Goal: Task Accomplishment & Management: Manage account settings

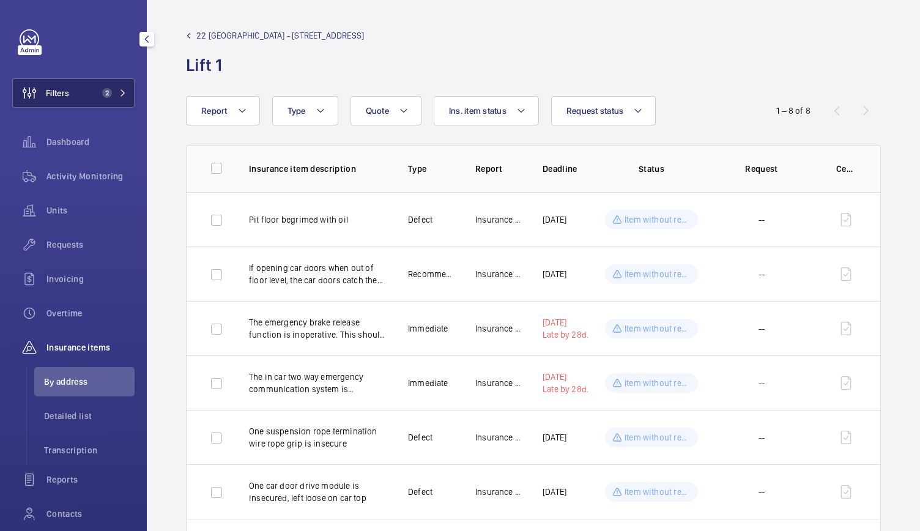
click at [90, 97] on button "Filters 2" at bounding box center [73, 92] width 122 height 29
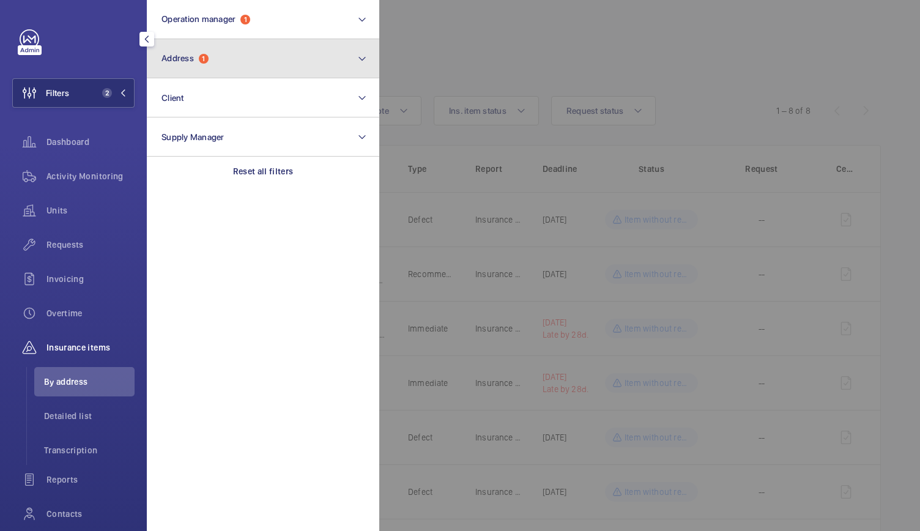
click at [192, 61] on span "Address" at bounding box center [177, 58] width 32 height 10
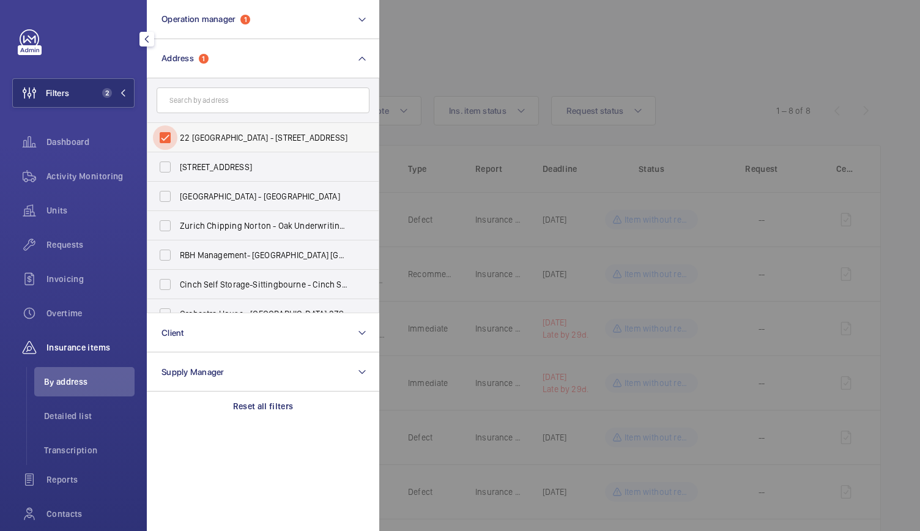
click at [168, 137] on input "22 [GEOGRAPHIC_DATA] - [STREET_ADDRESS]" at bounding box center [165, 137] width 24 height 24
checkbox input "false"
click at [192, 100] on input "text" at bounding box center [263, 100] width 213 height 26
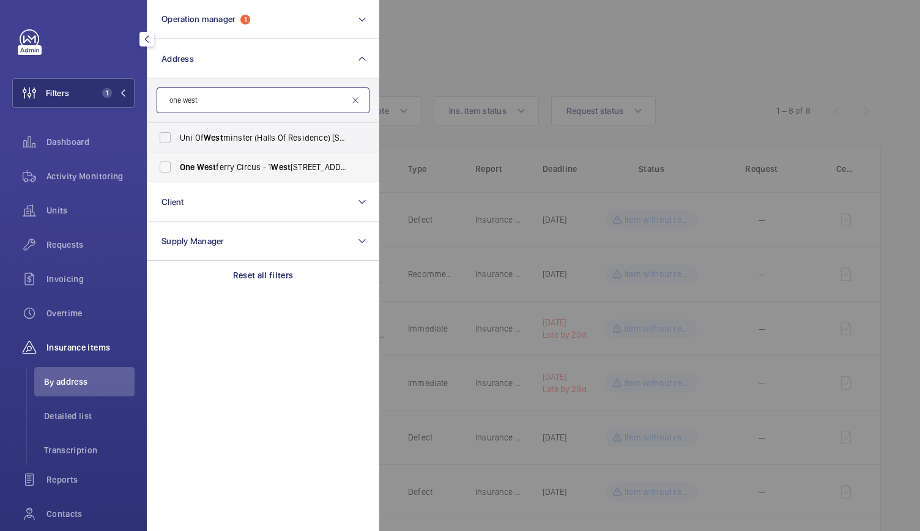
type input "one west"
click at [213, 169] on span "West" at bounding box center [207, 167] width 20 height 10
click at [177, 169] on input "One [GEOGRAPHIC_DATA] - [STREET_ADDRESS]" at bounding box center [165, 167] width 24 height 24
checkbox input "true"
click at [73, 248] on span "Requests" at bounding box center [90, 245] width 88 height 12
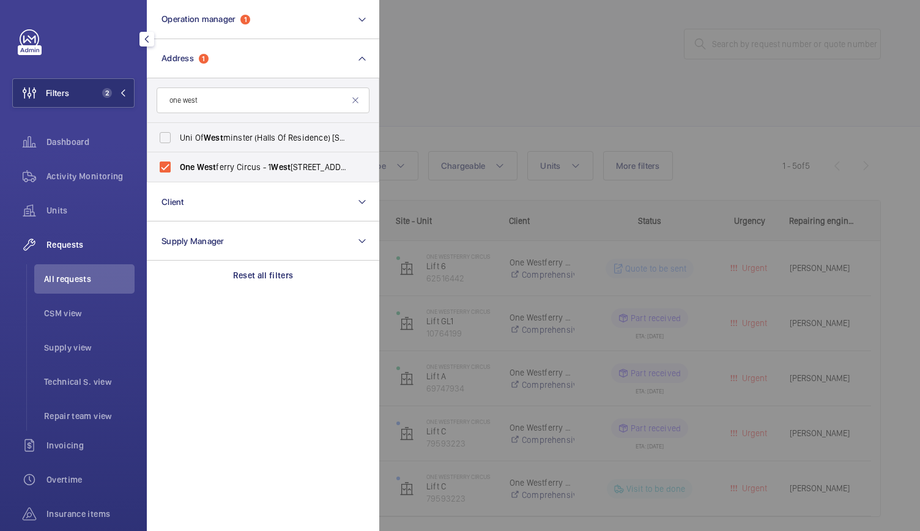
click at [565, 46] on div at bounding box center [839, 265] width 920 height 531
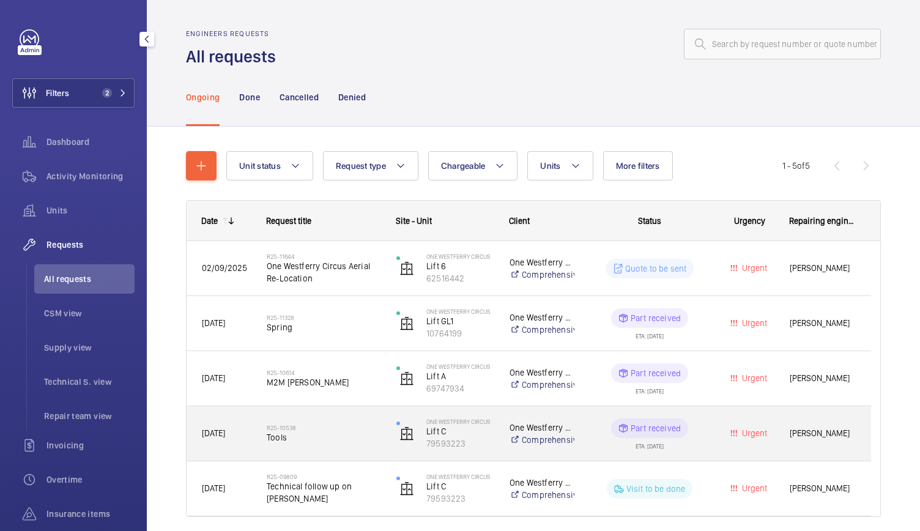
scroll to position [44, 0]
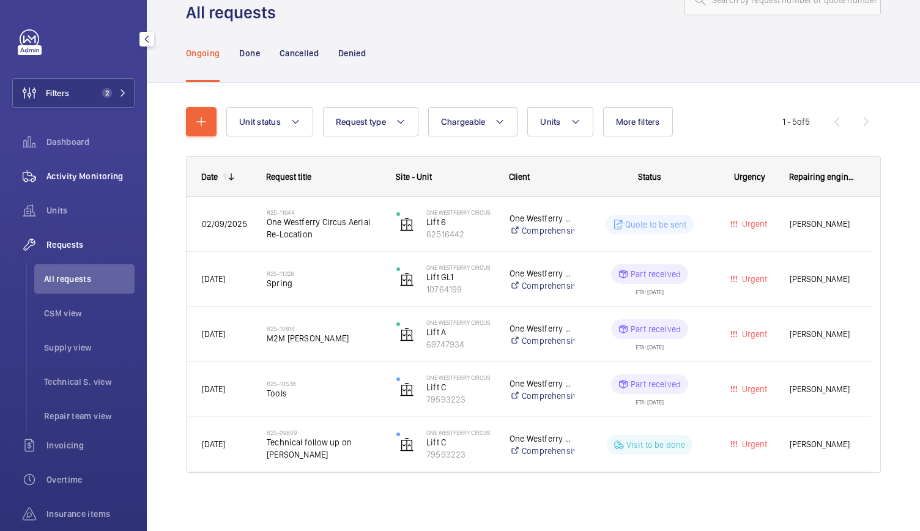
click at [78, 177] on span "Activity Monitoring" at bounding box center [90, 176] width 88 height 12
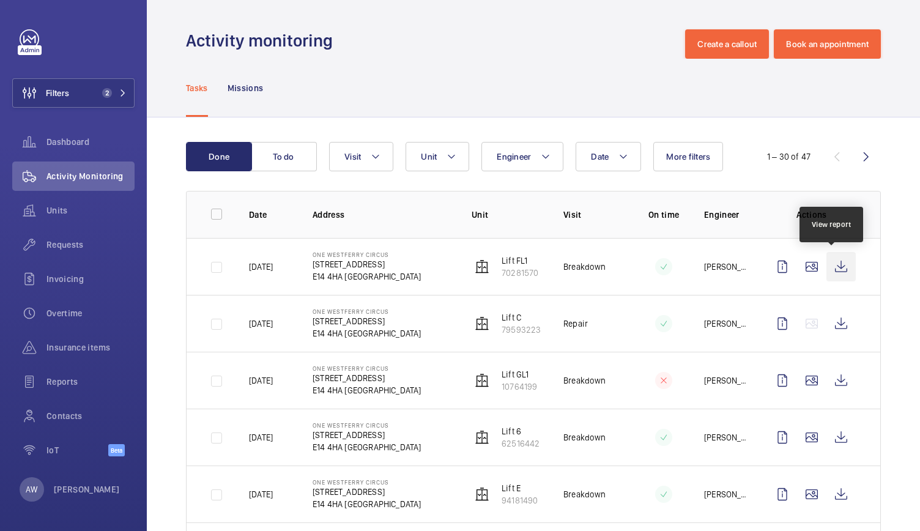
click at [839, 267] on wm-front-icon-button at bounding box center [840, 266] width 29 height 29
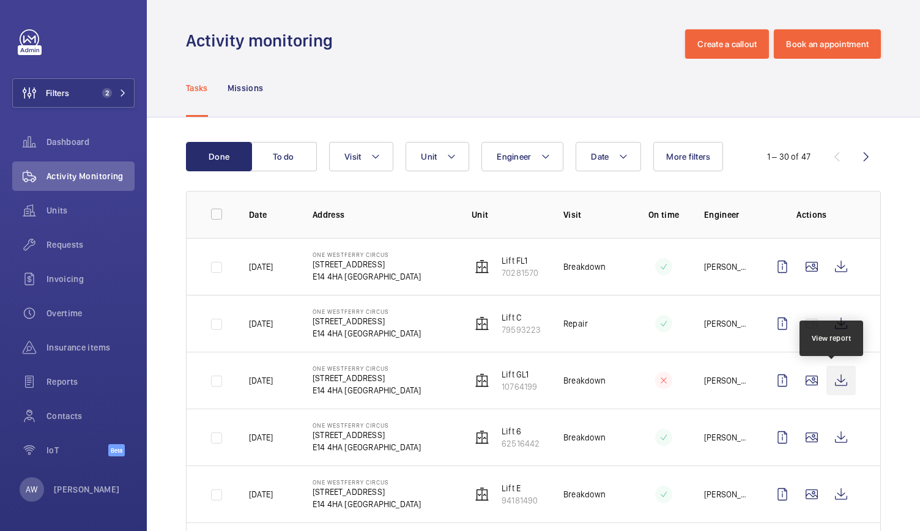
click at [832, 381] on wm-front-icon-button at bounding box center [840, 380] width 29 height 29
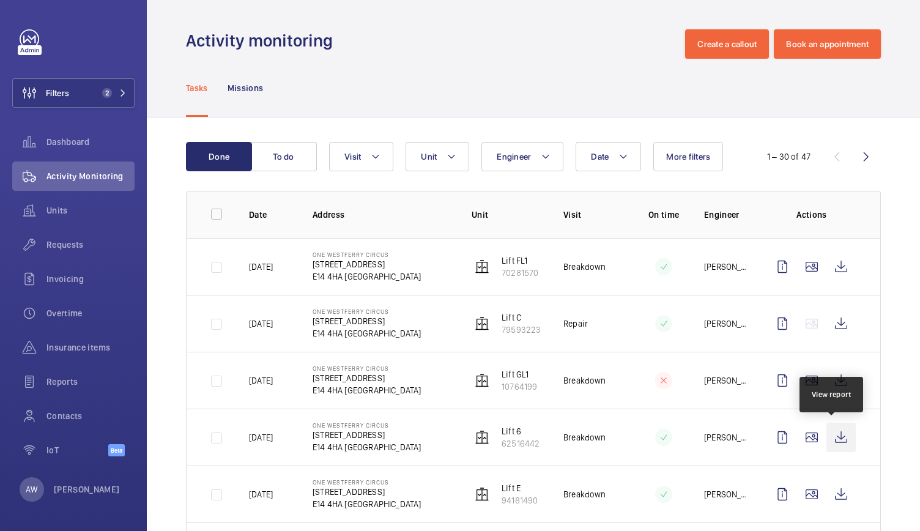
click at [832, 436] on wm-front-icon-button at bounding box center [840, 437] width 29 height 29
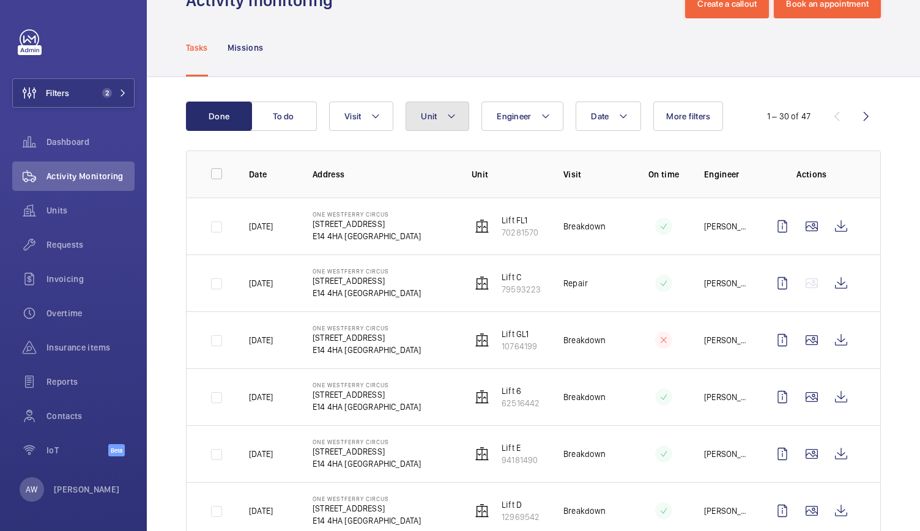
click at [444, 127] on button "Unit" at bounding box center [438, 116] width 64 height 29
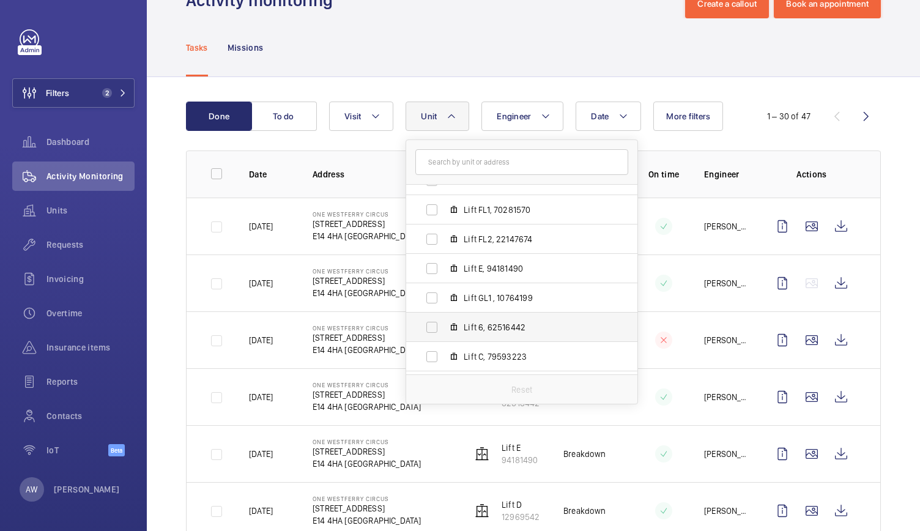
scroll to position [72, 0]
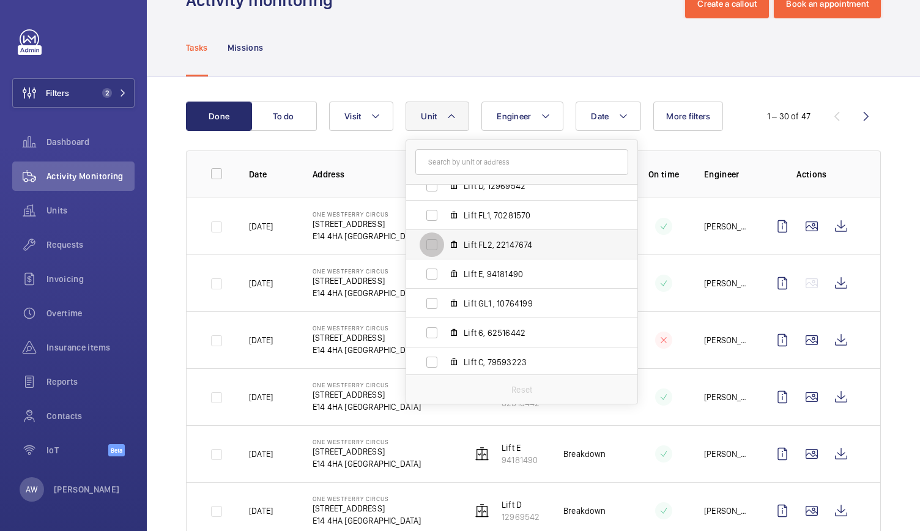
click at [437, 247] on input "Lift FL2, 22147674" at bounding box center [432, 244] width 24 height 24
checkbox input "true"
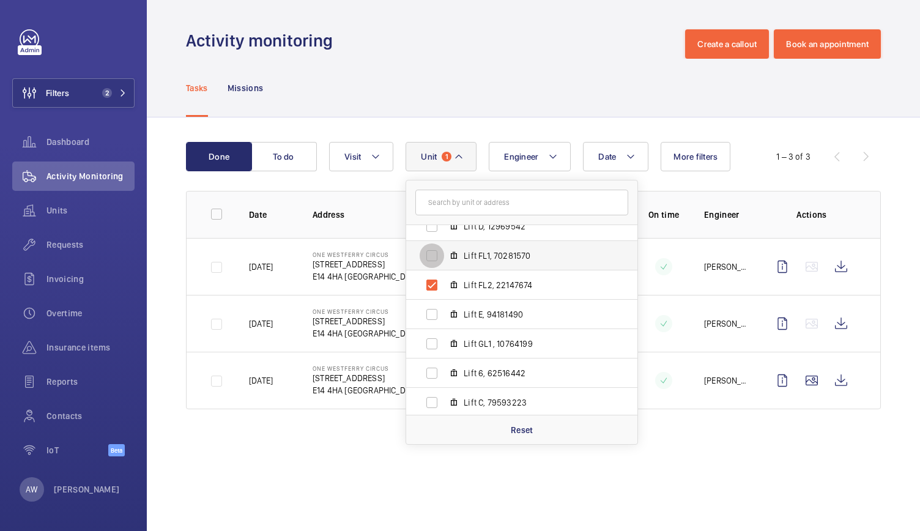
click at [429, 250] on input "Lift FL1, 70281570" at bounding box center [432, 255] width 24 height 24
checkbox input "true"
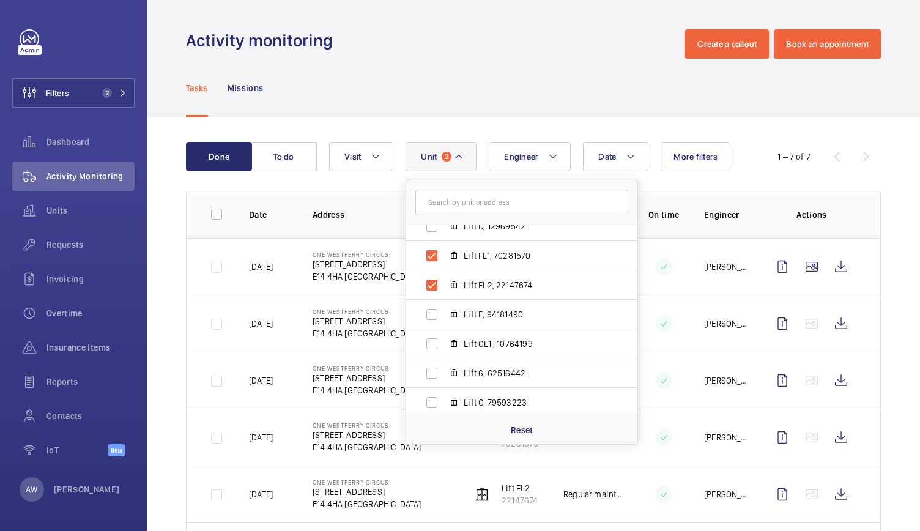
click at [431, 91] on div "Tasks Missions" at bounding box center [533, 88] width 695 height 58
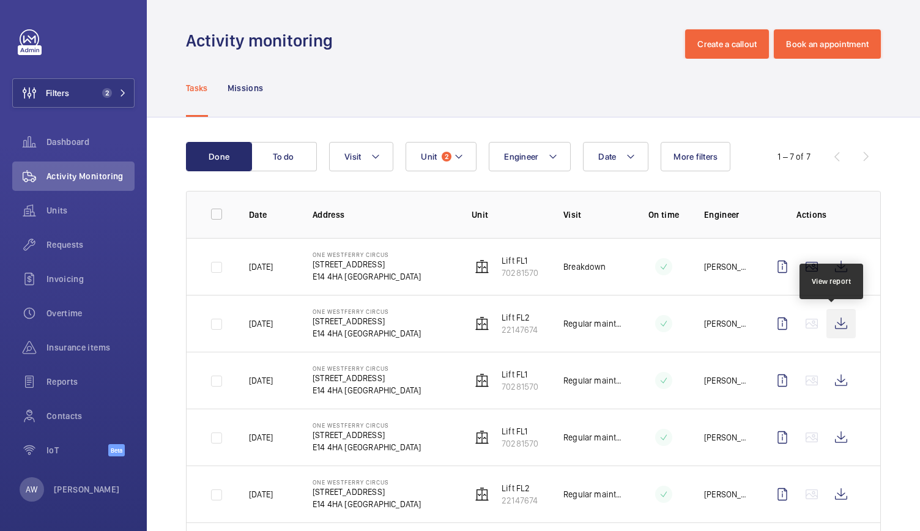
click at [833, 325] on wm-front-icon-button at bounding box center [840, 323] width 29 height 29
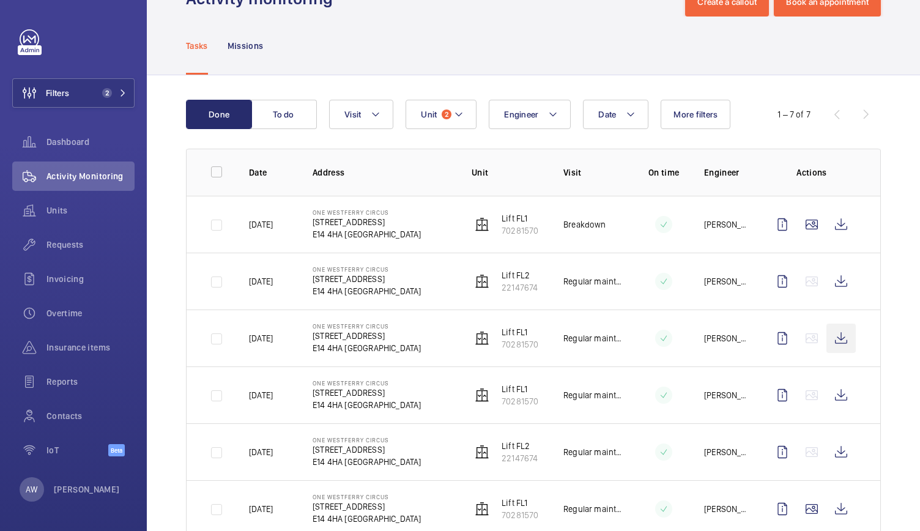
scroll to position [43, 0]
click at [829, 341] on wm-front-icon-button at bounding box center [840, 337] width 29 height 29
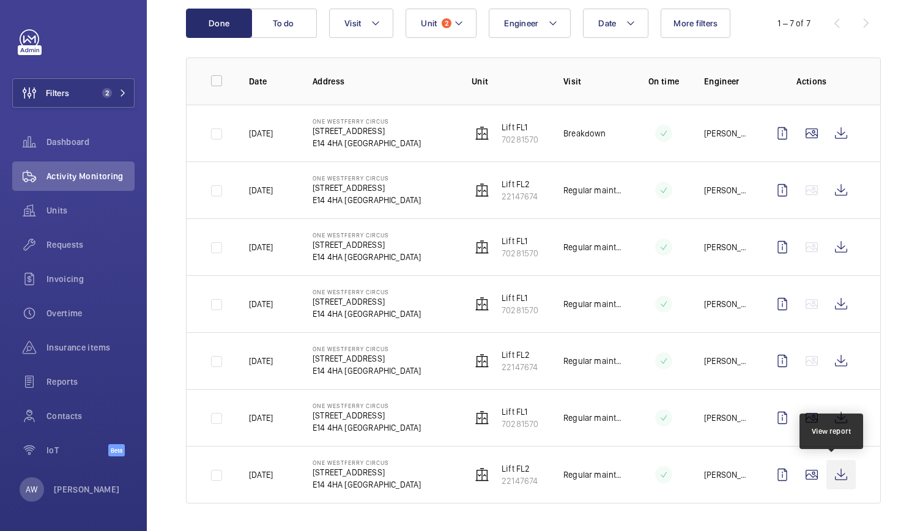
click at [831, 479] on wm-front-icon-button at bounding box center [840, 474] width 29 height 29
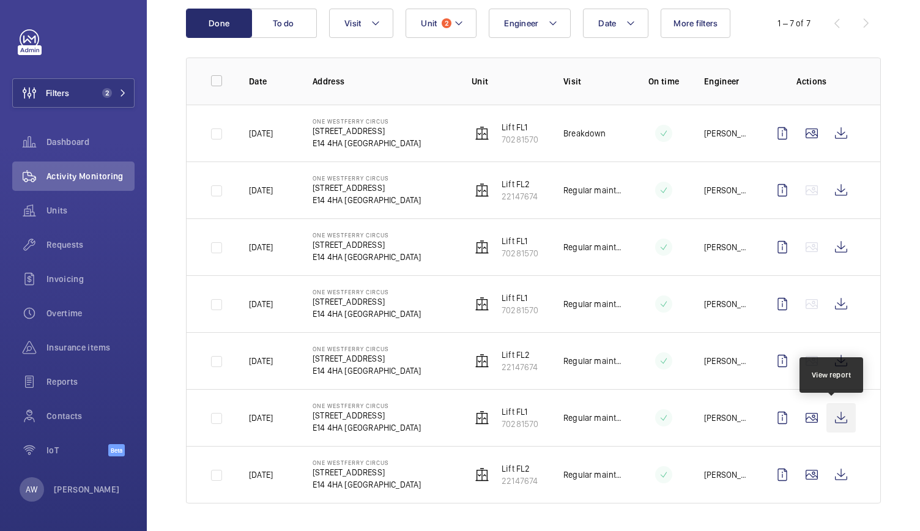
click at [830, 421] on wm-front-icon-button at bounding box center [840, 417] width 29 height 29
click at [93, 245] on span "Requests" at bounding box center [90, 245] width 88 height 12
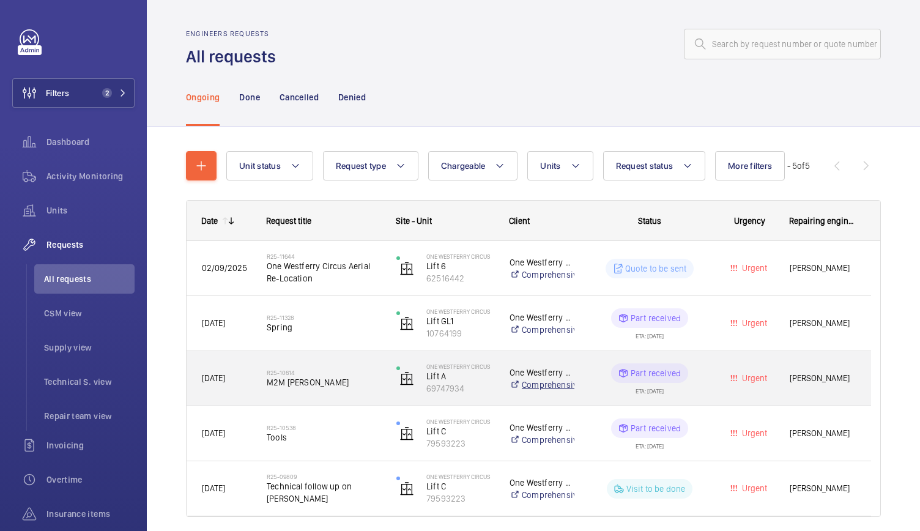
scroll to position [44, 0]
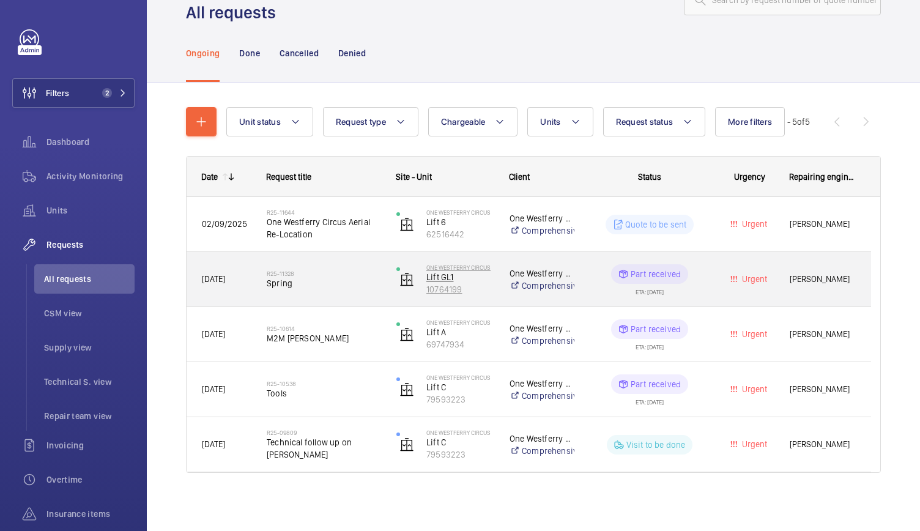
click at [440, 276] on p "Lift GL1" at bounding box center [459, 277] width 67 height 12
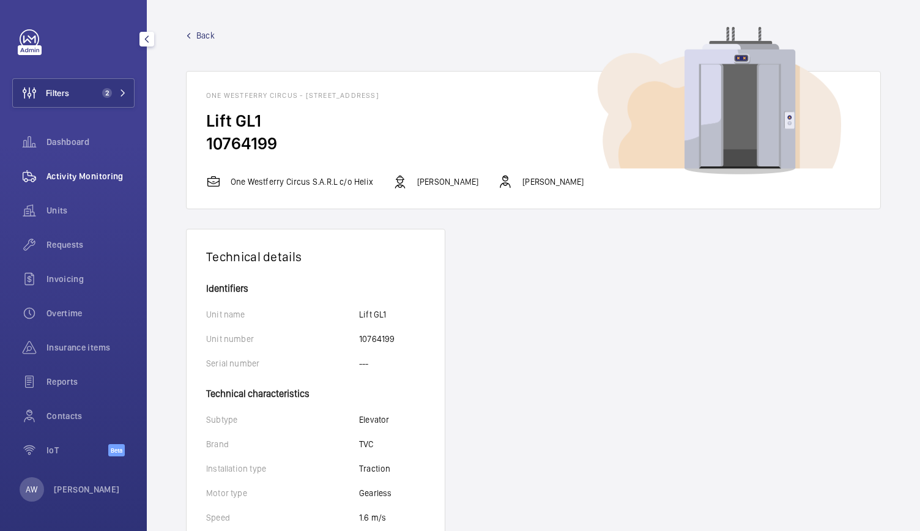
click at [53, 182] on span "Activity Monitoring" at bounding box center [90, 176] width 88 height 12
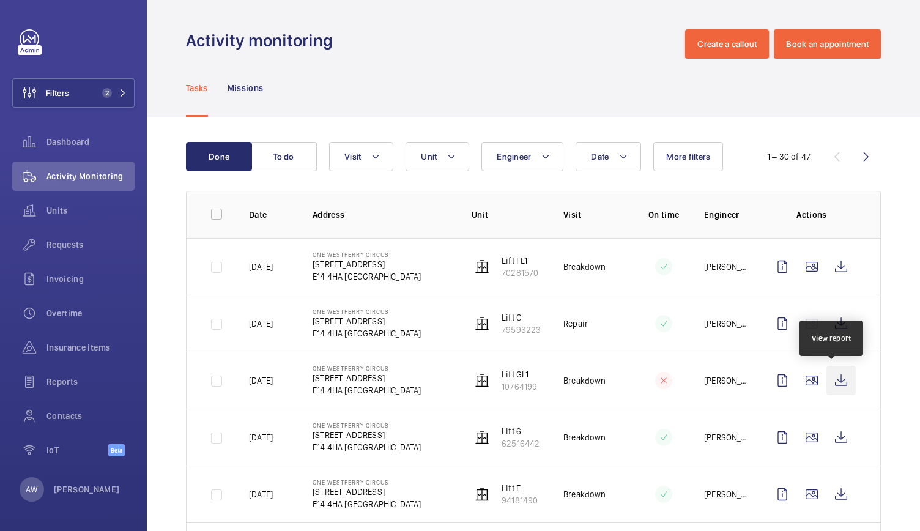
click at [836, 379] on wm-front-icon-button at bounding box center [840, 380] width 29 height 29
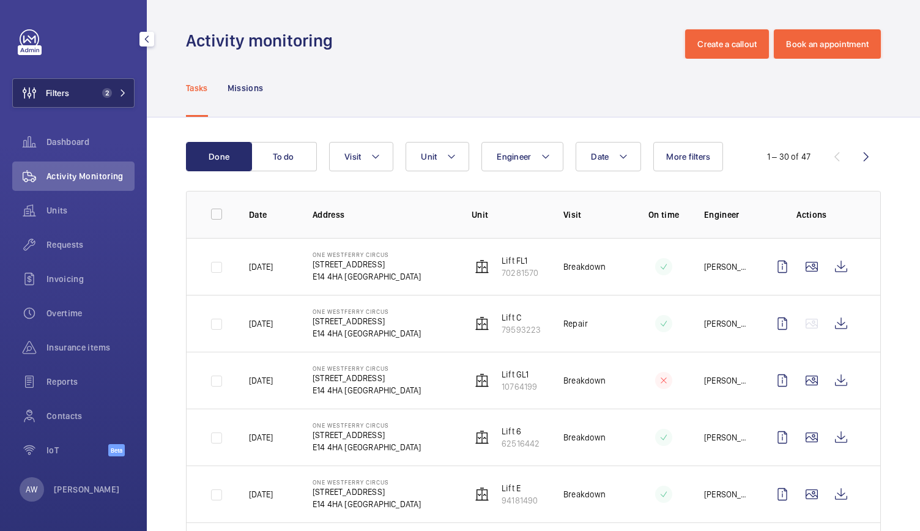
click at [122, 100] on button "Filters 2" at bounding box center [73, 92] width 122 height 29
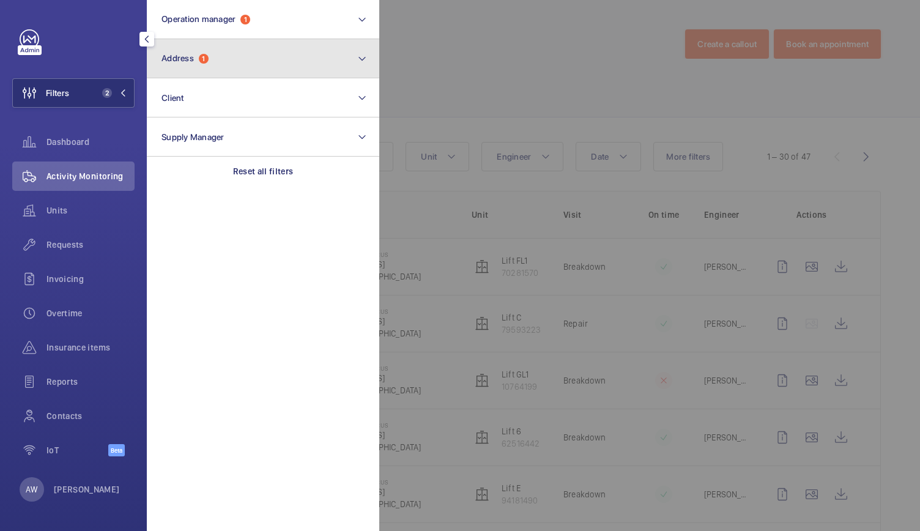
click at [219, 58] on button "Address 1" at bounding box center [263, 58] width 232 height 39
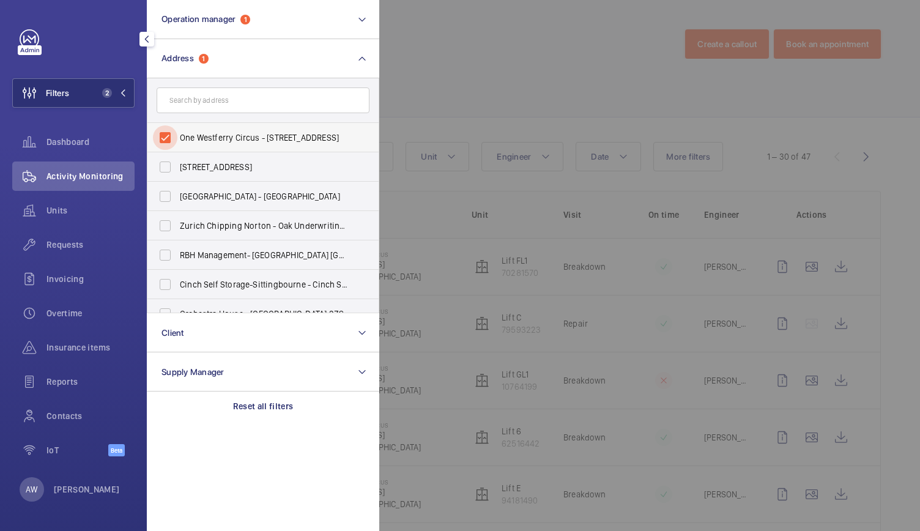
click at [166, 136] on input "One Westferry Circus - [STREET_ADDRESS]" at bounding box center [165, 137] width 24 height 24
checkbox input "false"
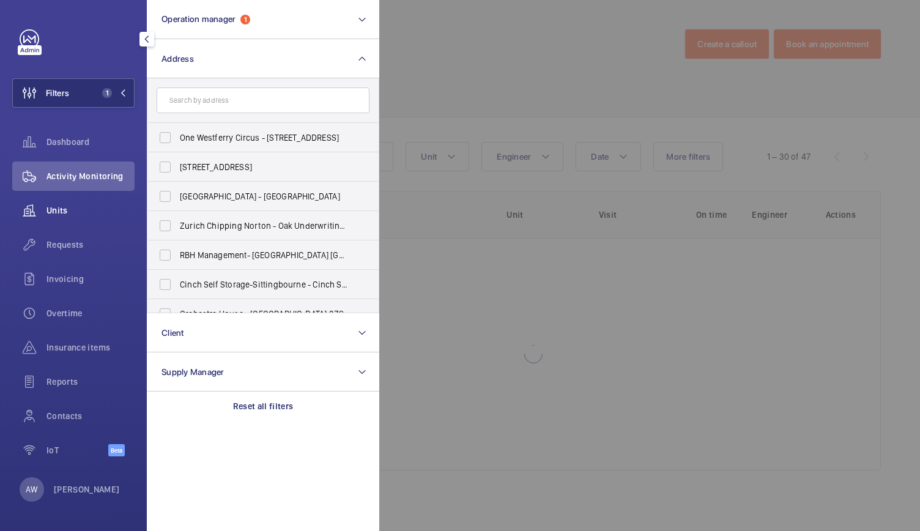
click at [61, 207] on span "Units" at bounding box center [90, 210] width 88 height 12
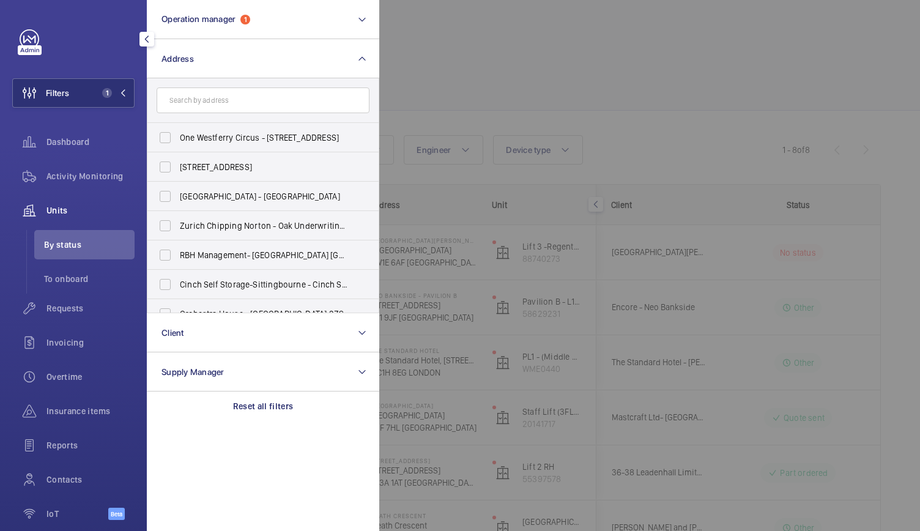
click at [533, 50] on div at bounding box center [839, 265] width 920 height 531
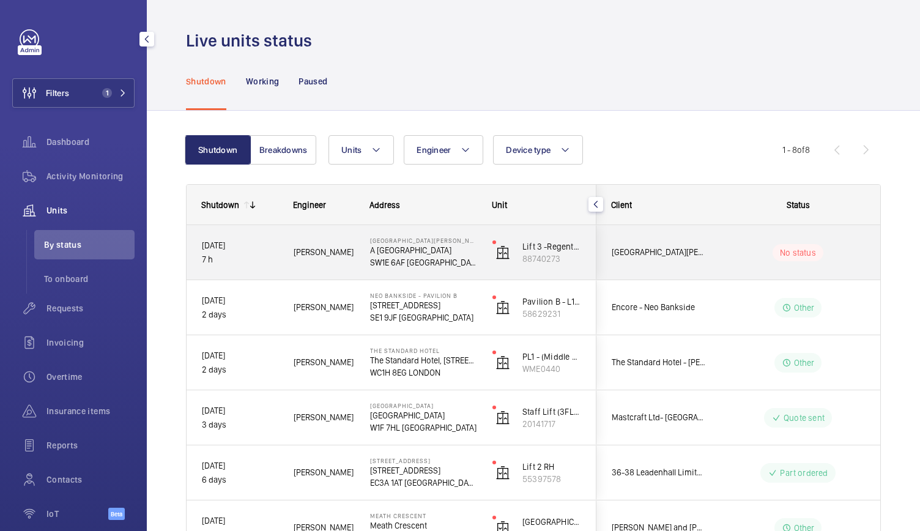
click at [474, 266] on p "SW1E 6AF [GEOGRAPHIC_DATA]" at bounding box center [423, 262] width 106 height 12
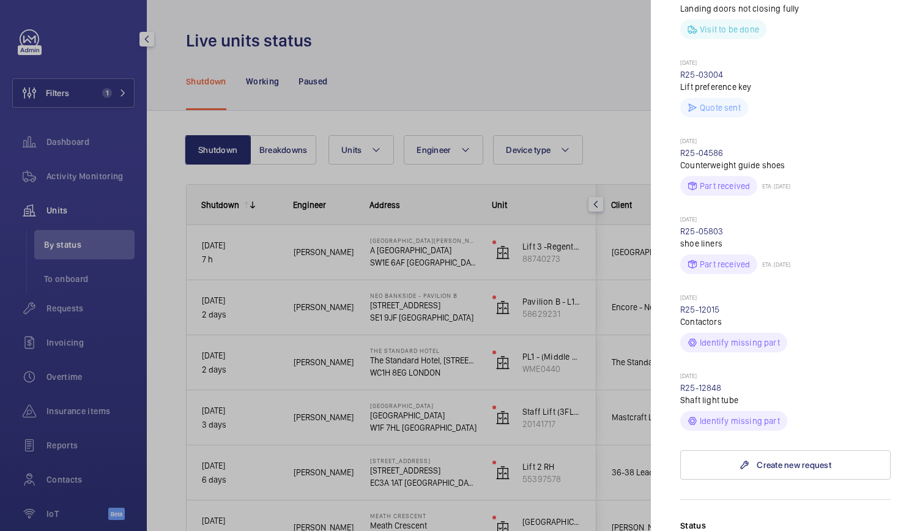
scroll to position [536, 0]
click at [704, 304] on link "R25-12015" at bounding box center [700, 309] width 40 height 10
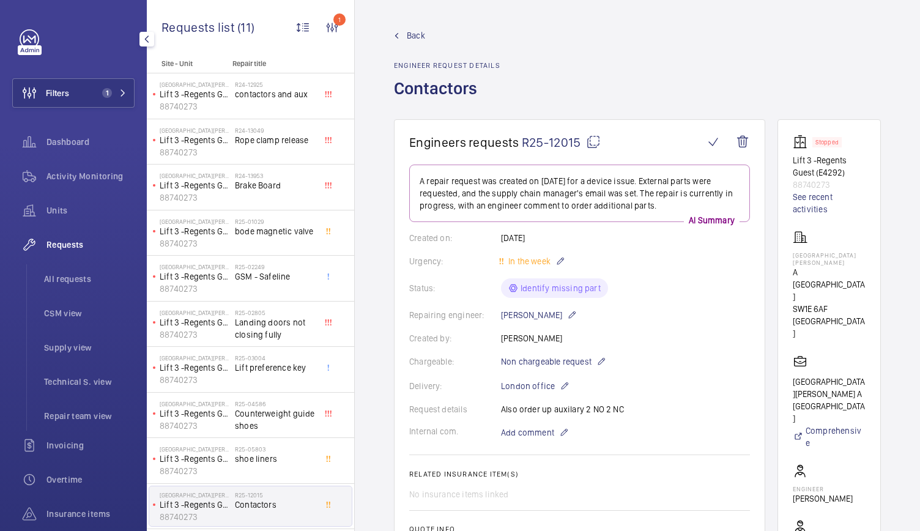
click at [577, 138] on span "R25-12015" at bounding box center [561, 142] width 79 height 15
click at [740, 387] on div "Delivery: London office" at bounding box center [579, 386] width 341 height 15
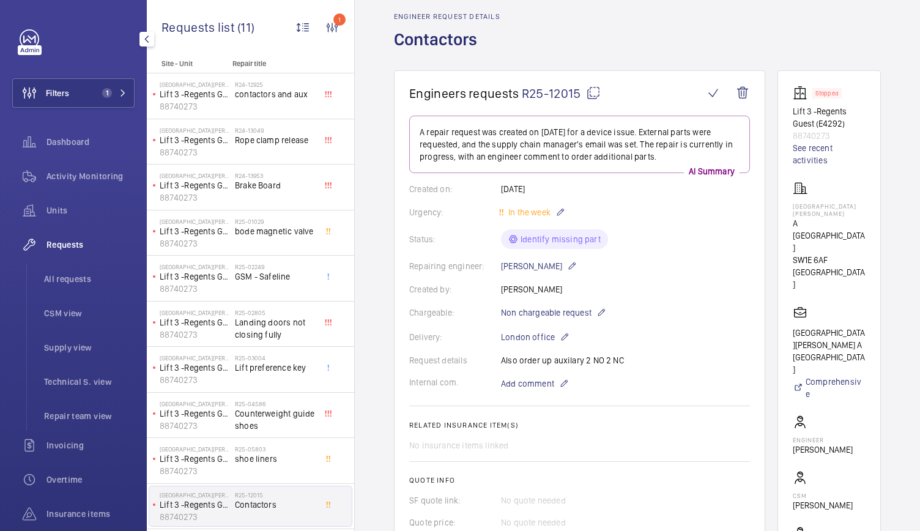
scroll to position [73, 0]
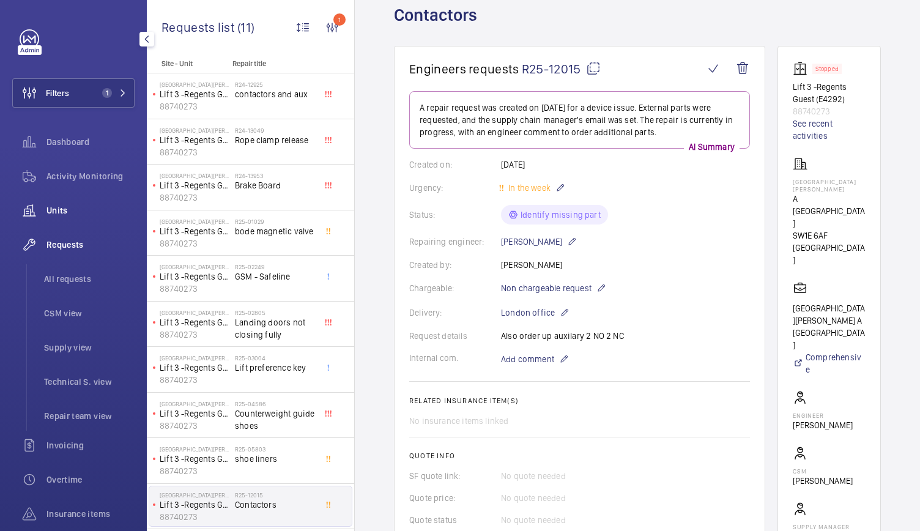
click at [62, 218] on div "Units" at bounding box center [73, 210] width 122 height 29
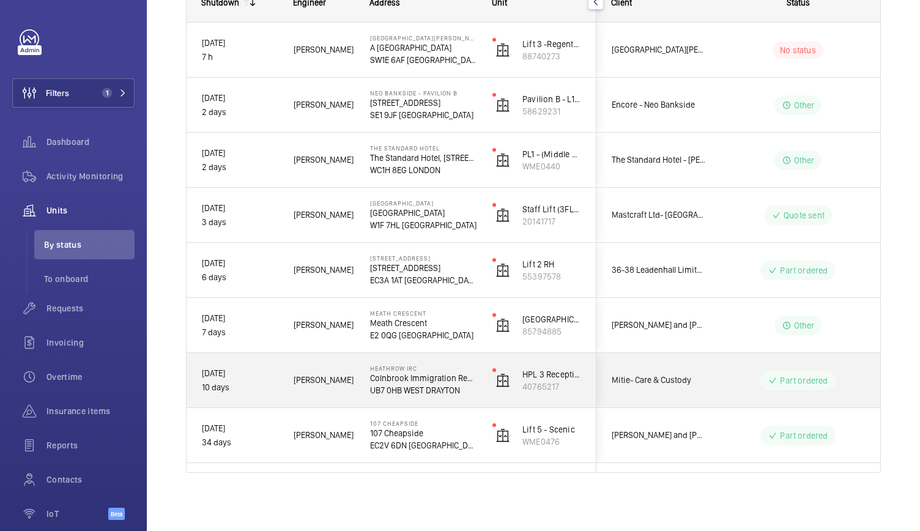
scroll to position [108, 0]
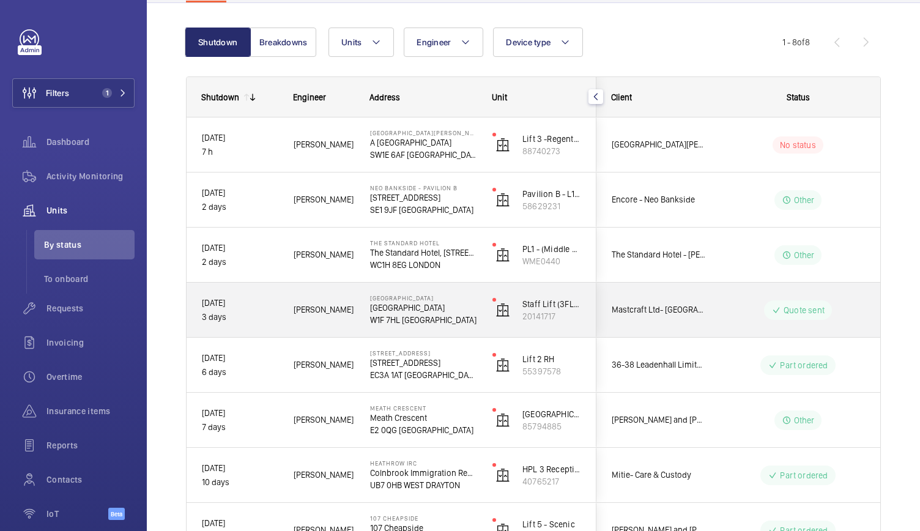
click at [431, 295] on p "[GEOGRAPHIC_DATA]" at bounding box center [423, 297] width 106 height 7
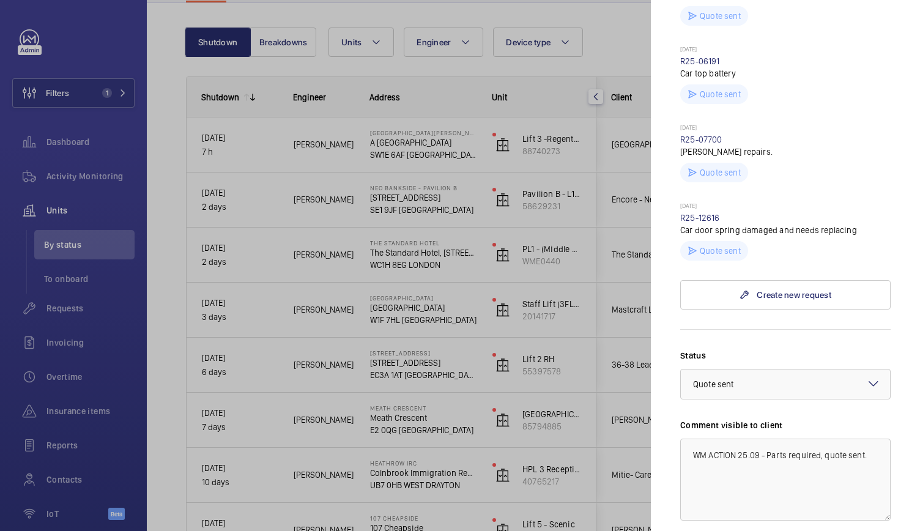
scroll to position [433, 0]
click at [702, 222] on link "R25-12616" at bounding box center [700, 217] width 40 height 10
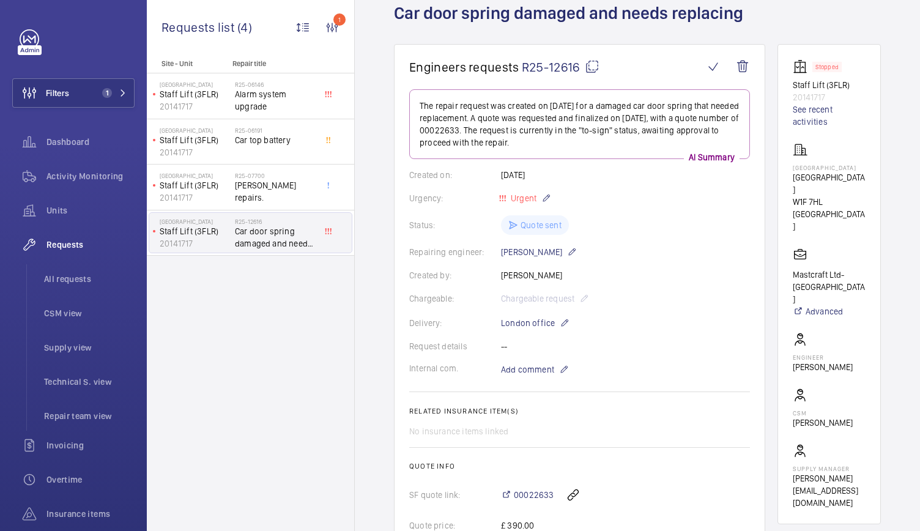
scroll to position [75, 0]
click at [573, 63] on span "R25-12616" at bounding box center [561, 67] width 78 height 15
click at [737, 228] on div "Status: Quote sent" at bounding box center [579, 226] width 341 height 20
